Goal: Find specific page/section: Find specific page/section

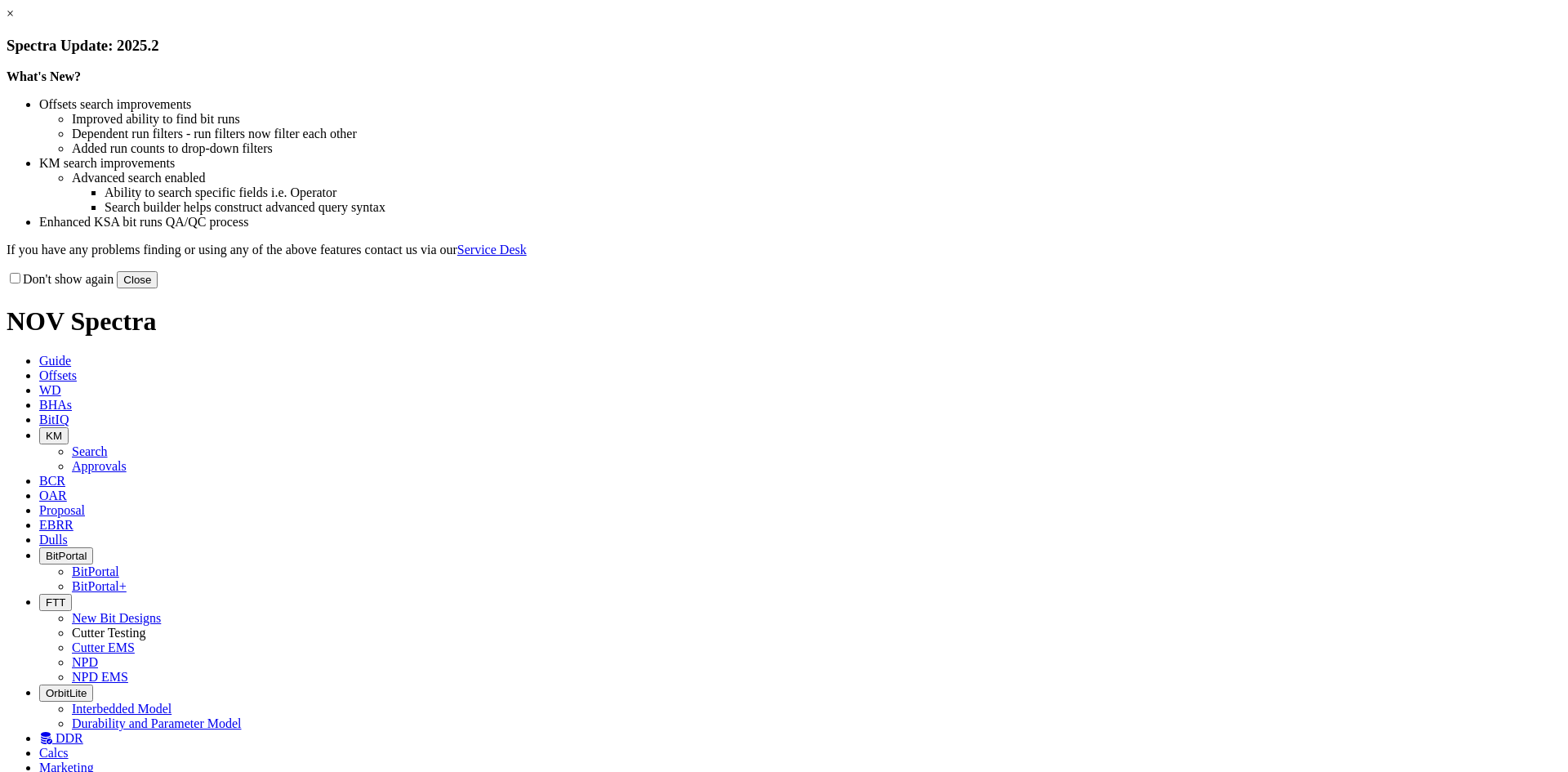
click at [158, 288] on button "Close" at bounding box center [137, 279] width 41 height 17
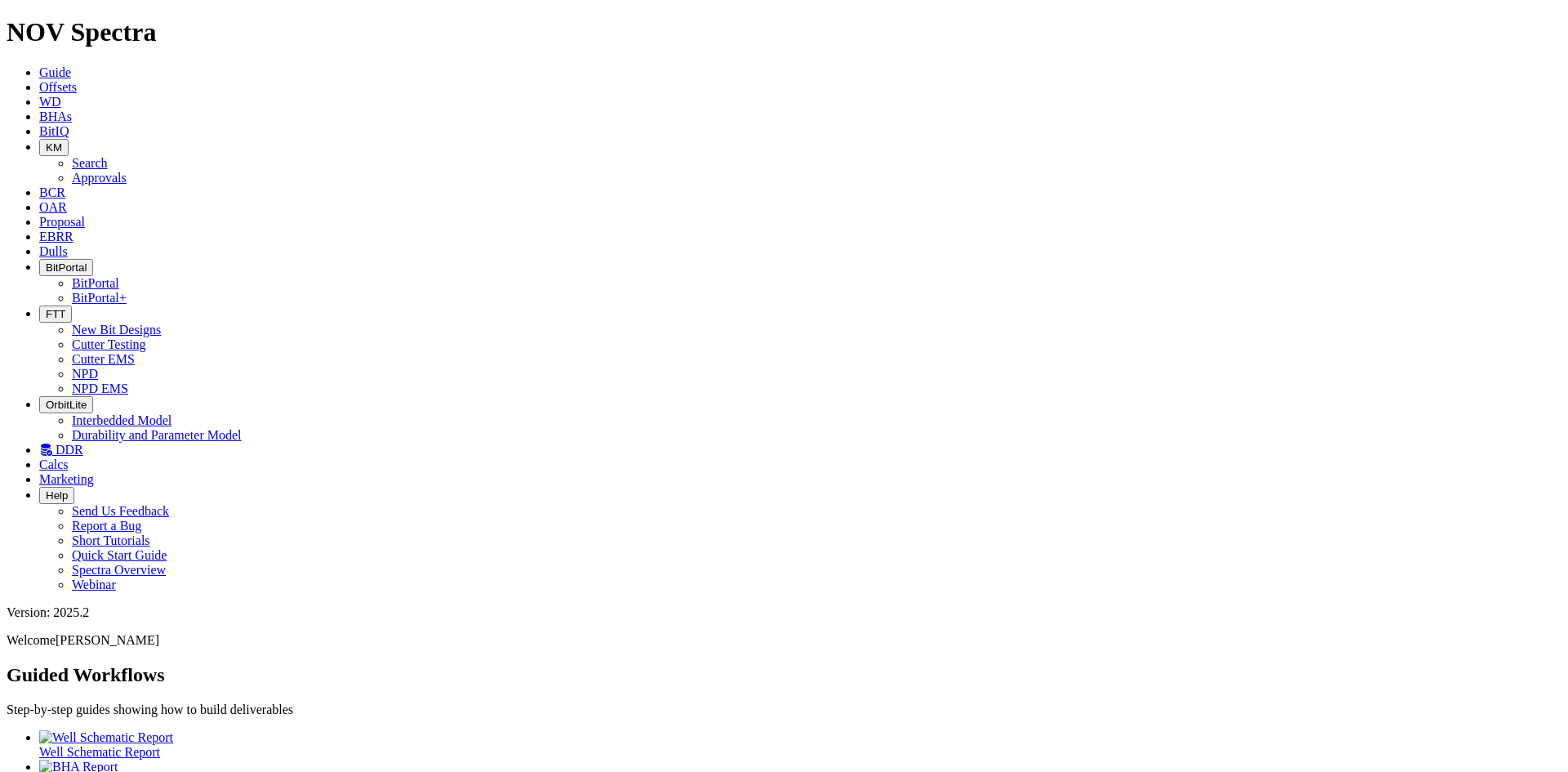
click at [45, 308] on icon "button" at bounding box center [45, 314] width 0 height 13
click at [83, 443] on link "DDR" at bounding box center [61, 449] width 44 height 14
click at [68, 245] on span "Dulls" at bounding box center [53, 251] width 29 height 14
click at [39, 124] on icon at bounding box center [39, 130] width 0 height 14
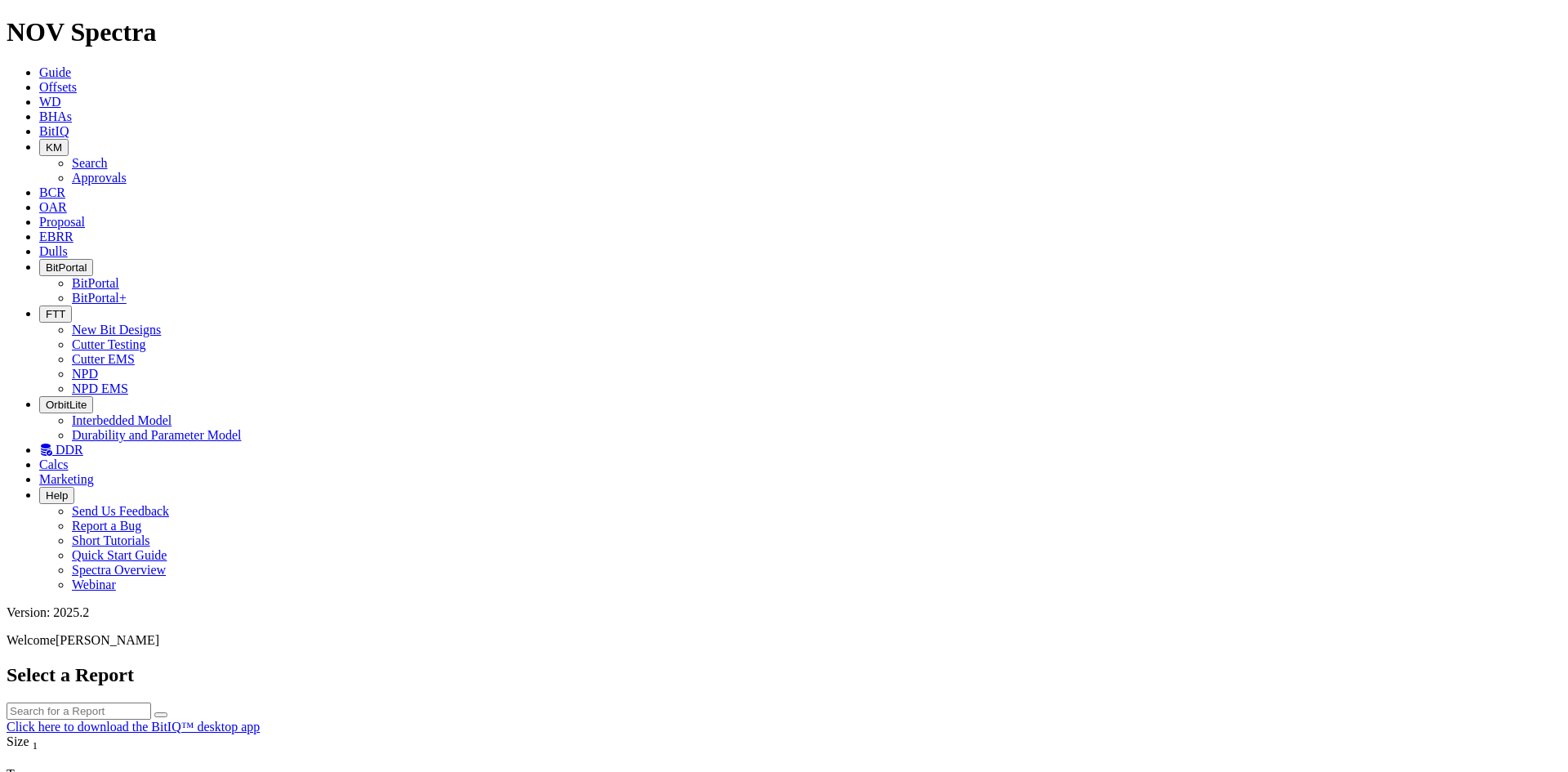
click at [45, 141] on icon "button" at bounding box center [45, 148] width 0 height 13
click at [127, 170] on link "Approvals" at bounding box center [99, 177] width 54 height 14
click at [63, 141] on span "KM" at bounding box center [53, 148] width 16 height 13
click at [108, 156] on link "Search" at bounding box center [90, 162] width 36 height 14
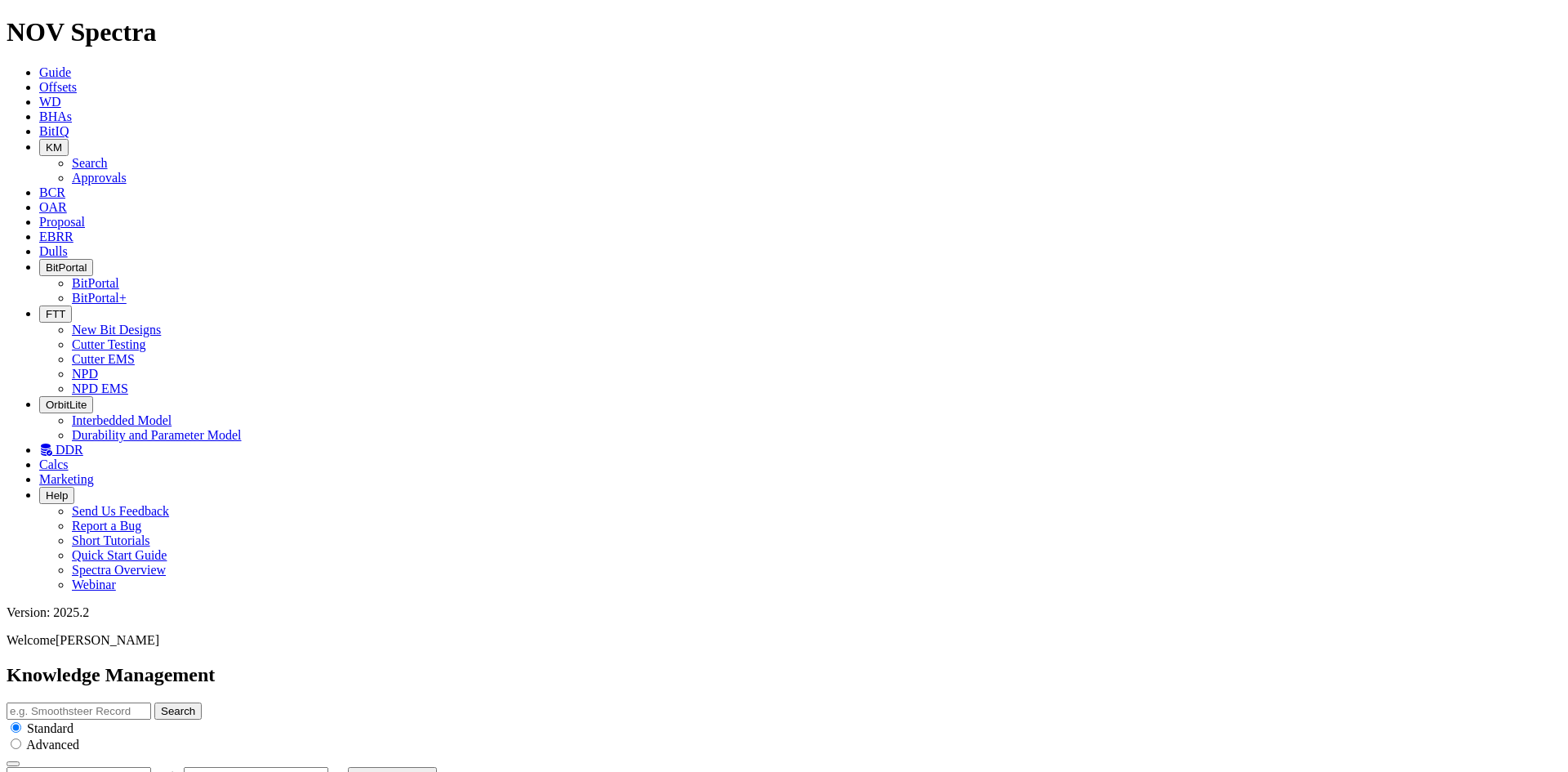
click at [161, 771] on icon "button" at bounding box center [161, 779] width 0 height 0
type input "[DATE]"
